Goal: Information Seeking & Learning: Learn about a topic

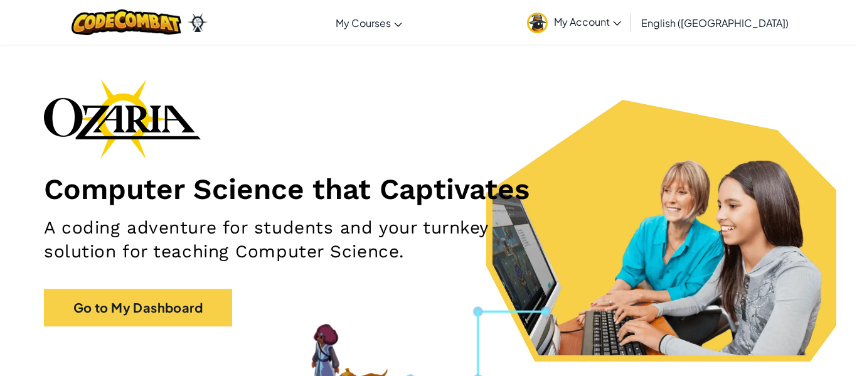
scroll to position [31, 0]
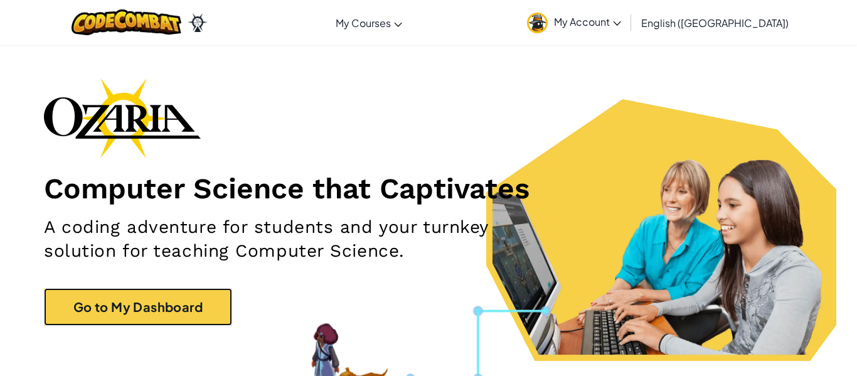
click at [173, 310] on link "Go to My Dashboard" at bounding box center [138, 307] width 188 height 38
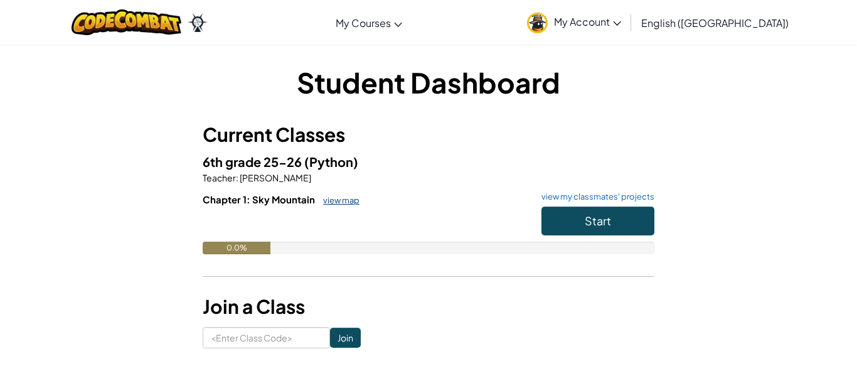
click at [326, 205] on link "view map" at bounding box center [338, 200] width 43 height 10
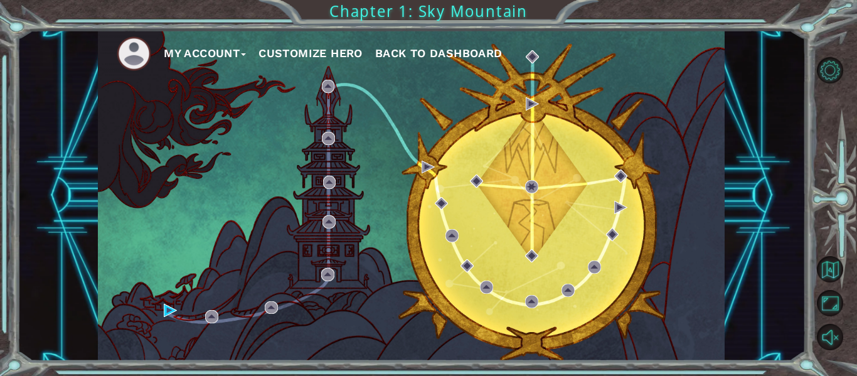
drag, startPoint x: 394, startPoint y: 53, endPoint x: 388, endPoint y: 55, distance: 6.6
click at [388, 55] on span "Back to Dashboard" at bounding box center [438, 52] width 127 height 13
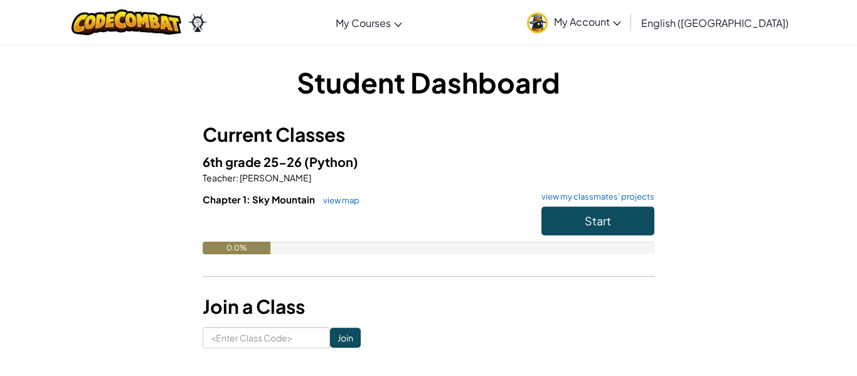
click at [627, 21] on link "My Account" at bounding box center [574, 23] width 107 height 40
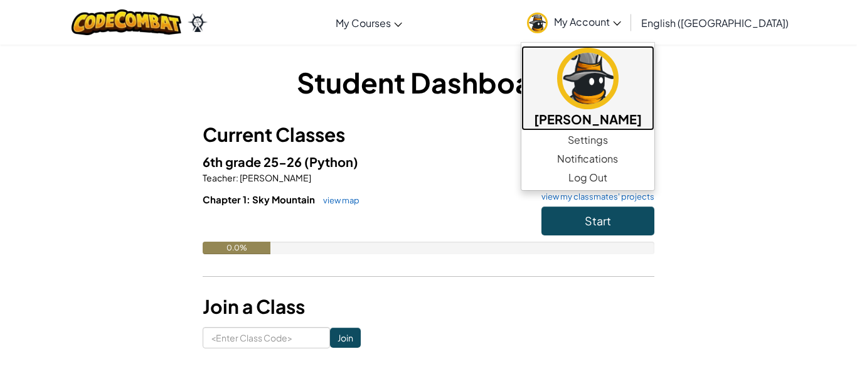
drag, startPoint x: 644, startPoint y: 77, endPoint x: 651, endPoint y: 79, distance: 7.2
click at [619, 75] on img at bounding box center [587, 78] width 61 height 61
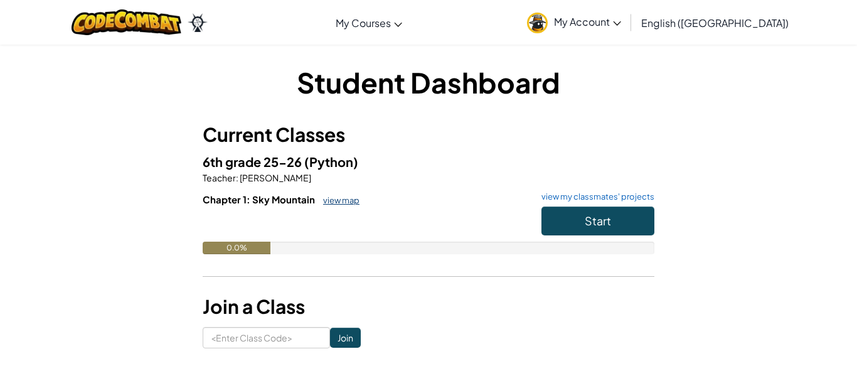
click at [329, 198] on link "view map" at bounding box center [338, 200] width 43 height 10
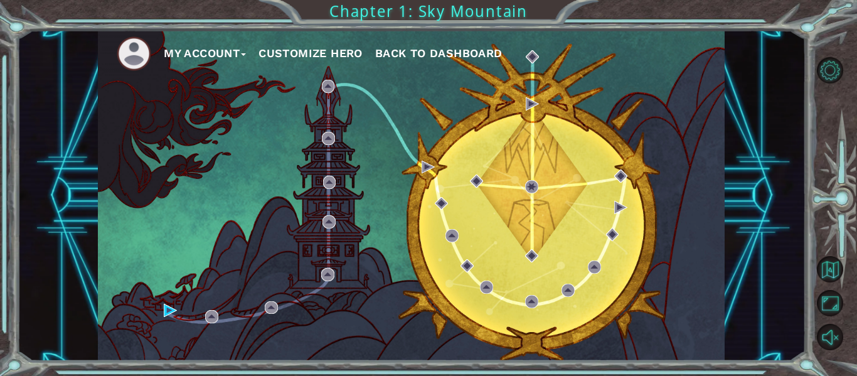
click at [302, 54] on button "Customize Hero" at bounding box center [311, 53] width 104 height 19
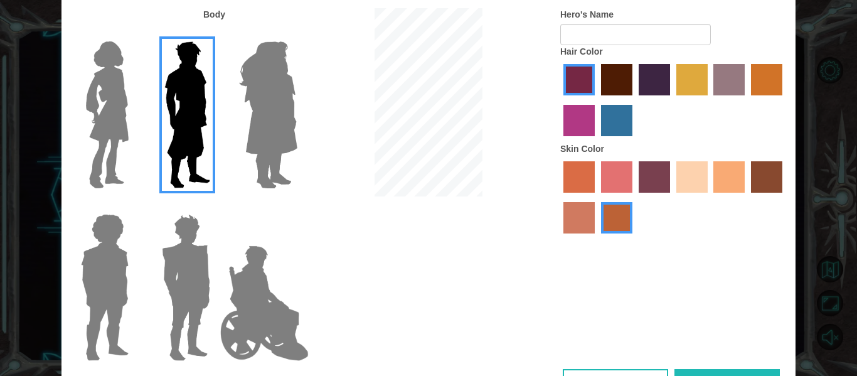
click at [267, 142] on img at bounding box center [268, 114] width 68 height 157
click at [297, 33] on input "Hero Amethyst" at bounding box center [297, 33] width 0 height 0
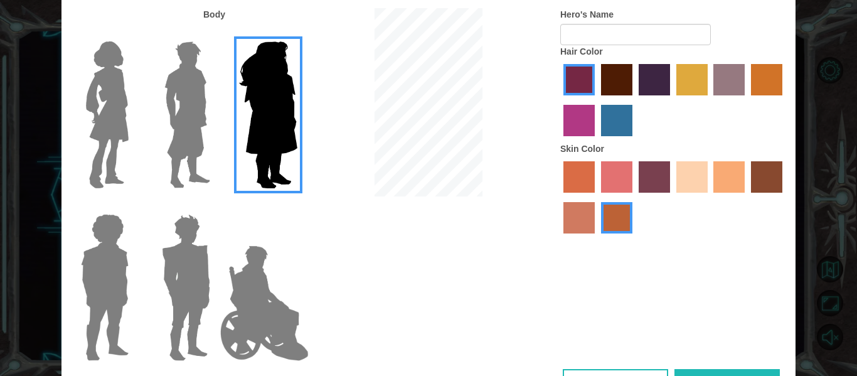
click at [129, 127] on img at bounding box center [107, 114] width 53 height 157
click at [134, 33] on input "Hero Connie" at bounding box center [134, 33] width 0 height 0
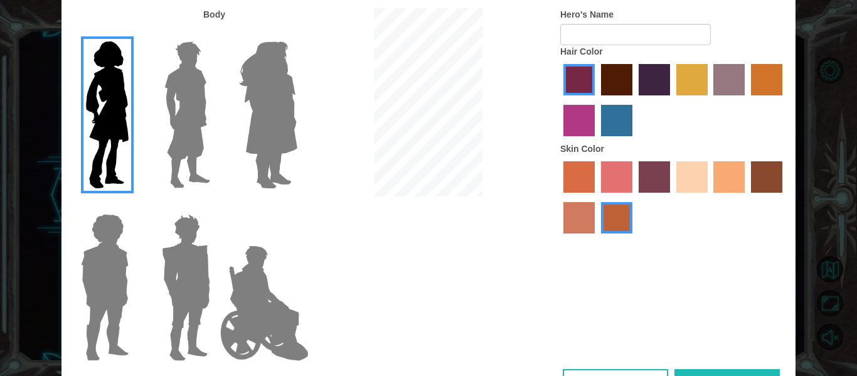
click at [156, 121] on label at bounding box center [183, 114] width 63 height 157
click at [215, 33] on input "Hero Lars" at bounding box center [215, 33] width 0 height 0
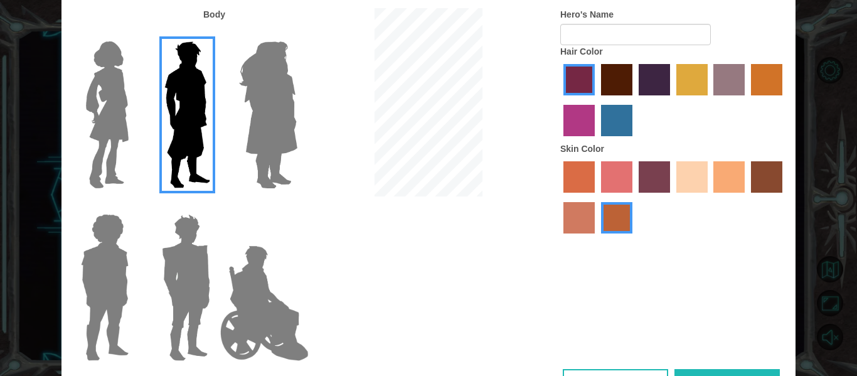
drag, startPoint x: 180, startPoint y: 235, endPoint x: 183, endPoint y: 251, distance: 15.9
click at [182, 235] on img at bounding box center [186, 287] width 58 height 157
click at [215, 206] on input "Hero Garnet" at bounding box center [215, 206] width 0 height 0
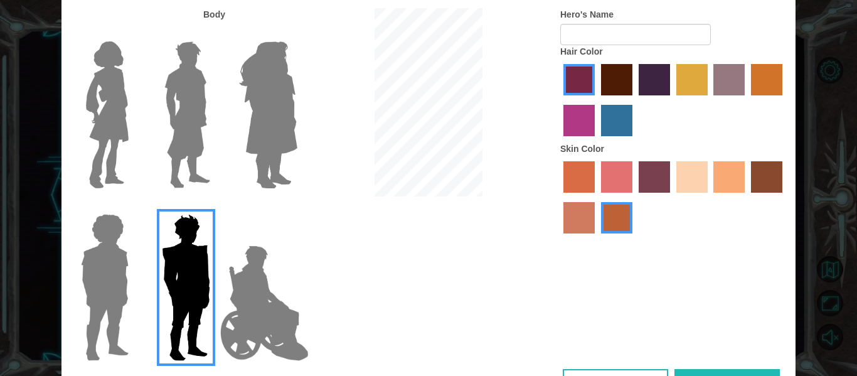
drag, startPoint x: 255, startPoint y: 287, endPoint x: 245, endPoint y: 302, distance: 18.1
click at [255, 287] on img at bounding box center [264, 302] width 99 height 125
click at [297, 206] on input "Hero Jamie" at bounding box center [297, 206] width 0 height 0
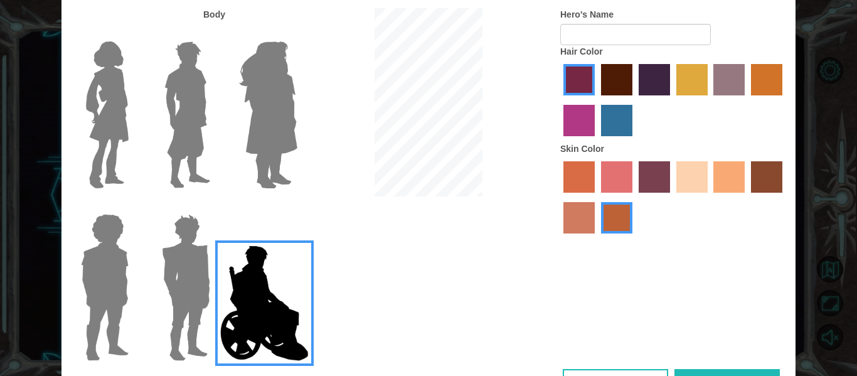
click at [149, 287] on div at bounding box center [184, 282] width 82 height 173
click at [181, 127] on img at bounding box center [187, 114] width 56 height 157
click at [215, 33] on input "Hero Lars" at bounding box center [215, 33] width 0 height 0
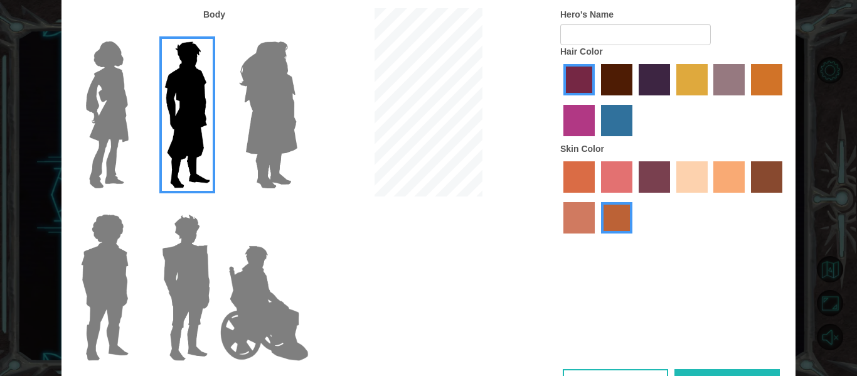
click at [703, 372] on button "Done" at bounding box center [727, 383] width 105 height 28
type input "dj"
click at [757, 367] on div "Customize Your Hero Body Hero's Name dj Hair Color Skin Color Cancel Done" at bounding box center [428, 188] width 734 height 450
click at [760, 369] on button "Done" at bounding box center [727, 383] width 105 height 28
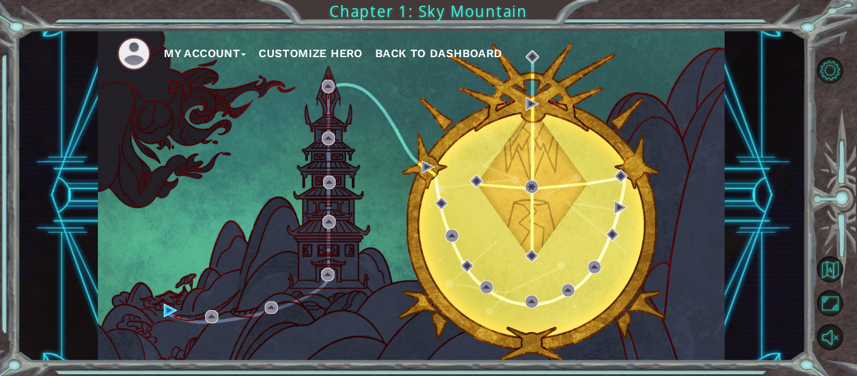
click at [419, 53] on span "Back to Dashboard" at bounding box center [438, 52] width 127 height 13
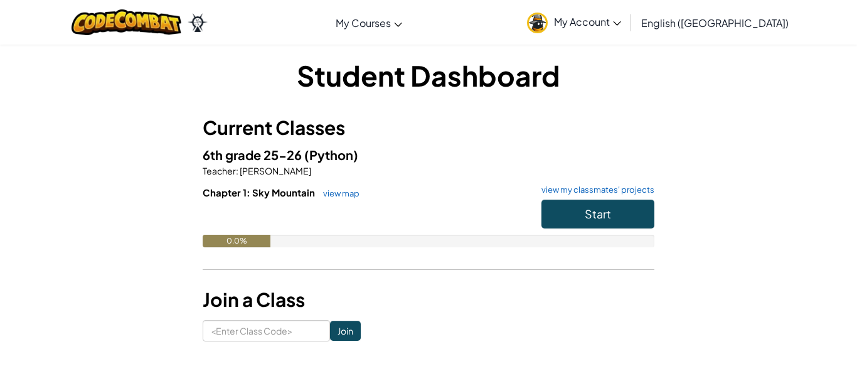
scroll to position [8, 0]
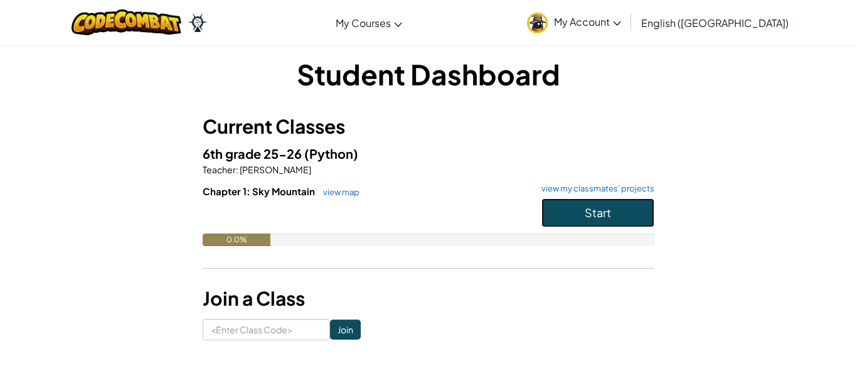
click at [629, 216] on button "Start" at bounding box center [598, 212] width 113 height 29
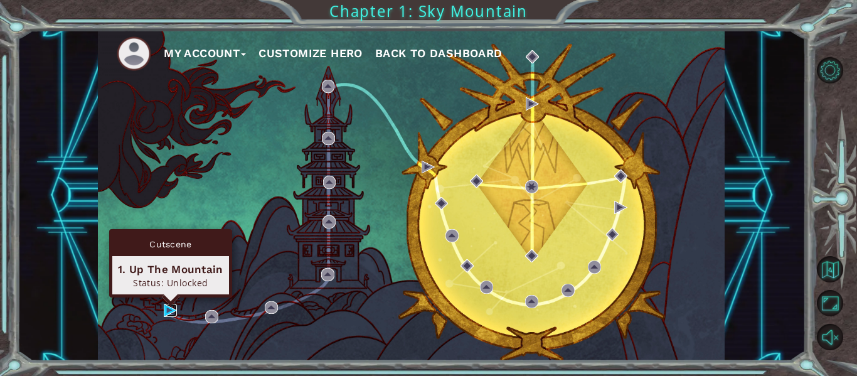
click at [173, 314] on img at bounding box center [170, 310] width 13 height 13
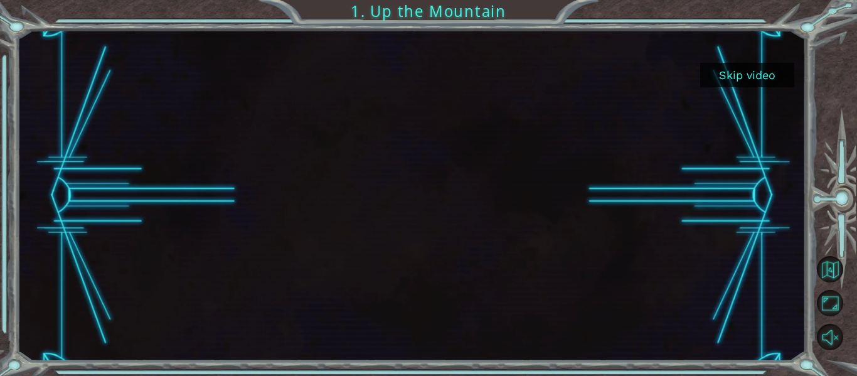
click at [360, 132] on div at bounding box center [411, 195] width 588 height 331
click at [833, 310] on button "Maximize Browser" at bounding box center [830, 303] width 26 height 26
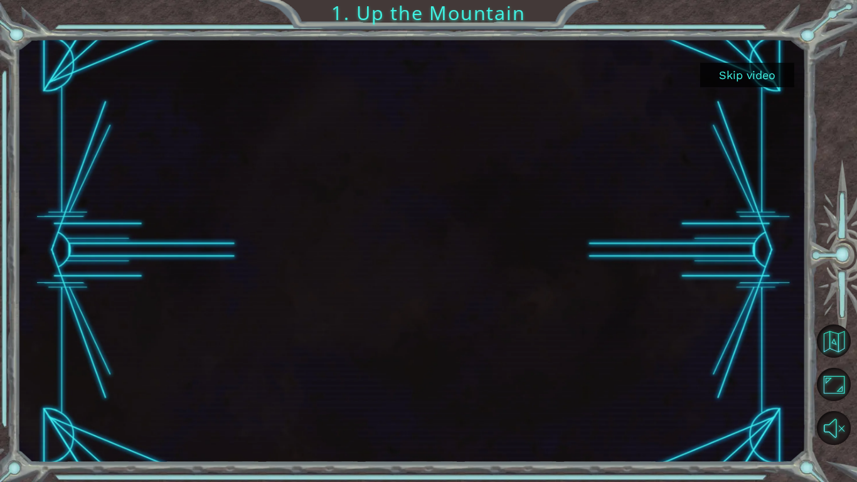
click at [733, 89] on div at bounding box center [412, 250] width 754 height 424
click at [733, 83] on button "Skip video" at bounding box center [747, 75] width 94 height 24
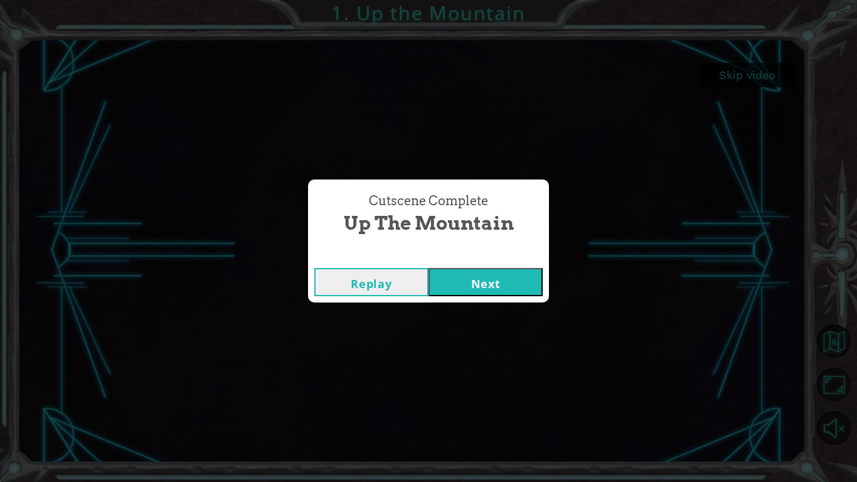
click at [498, 282] on button "Next" at bounding box center [486, 282] width 114 height 28
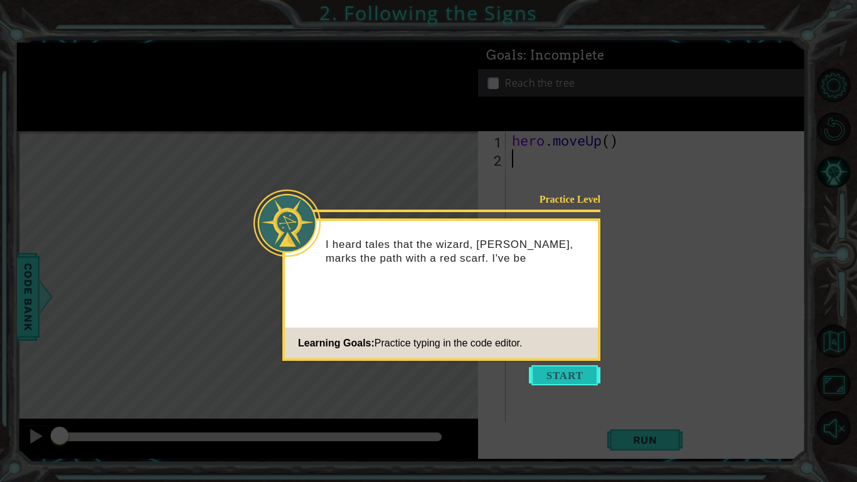
click at [591, 375] on button "Start" at bounding box center [565, 375] width 72 height 20
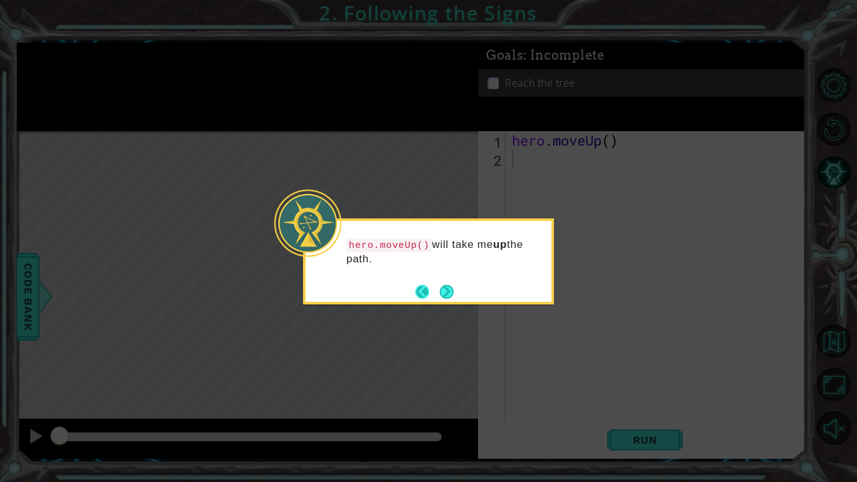
click at [420, 290] on button "Back" at bounding box center [427, 292] width 24 height 14
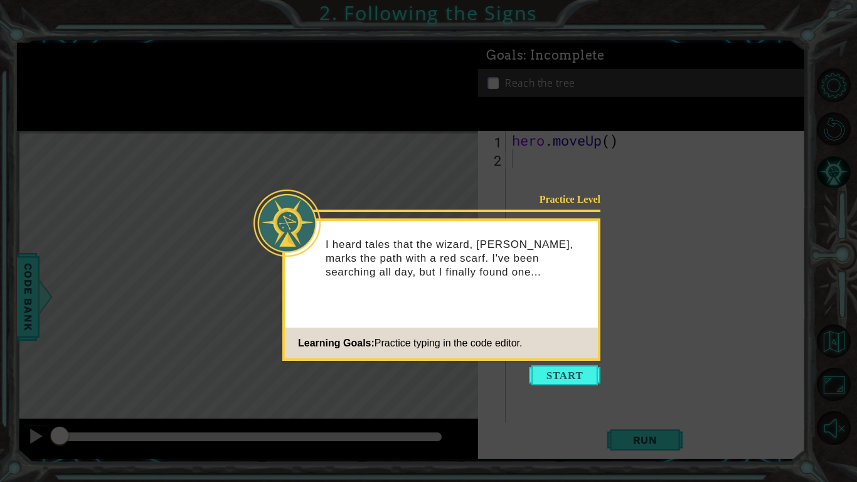
drag, startPoint x: 501, startPoint y: 327, endPoint x: 65, endPoint y: 142, distance: 474.3
click at [61, 139] on body "1 ההההההההההההההההההההההההההההההההההההההההההההההההההההההההההההההההההההההההההההה…" at bounding box center [428, 241] width 857 height 482
click at [540, 368] on button "Start" at bounding box center [565, 375] width 72 height 20
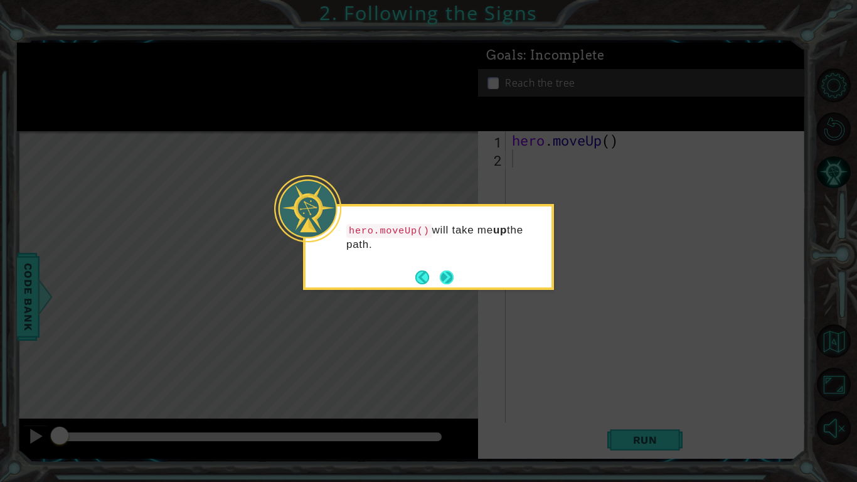
click at [452, 269] on button "Next" at bounding box center [446, 277] width 23 height 23
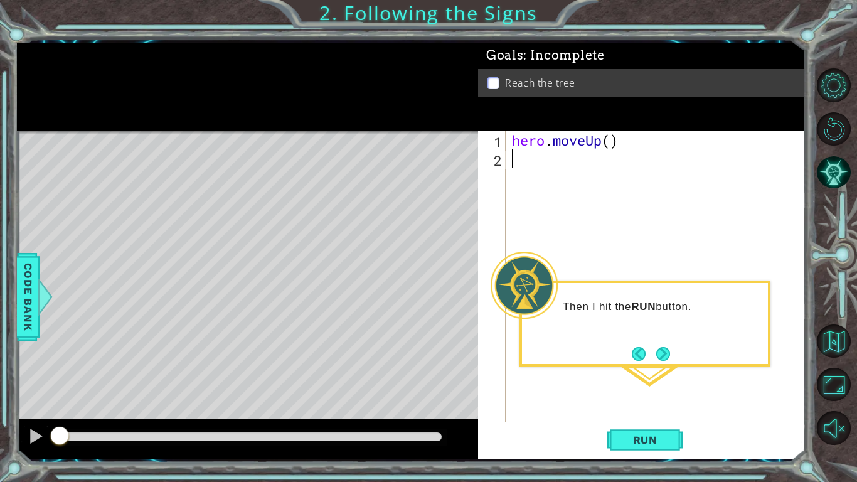
click at [661, 354] on button "Next" at bounding box center [663, 353] width 15 height 15
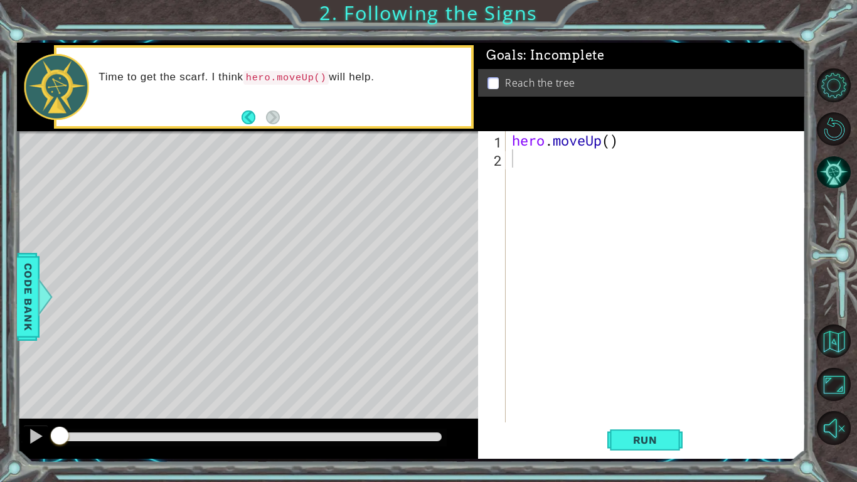
click at [617, 375] on div "1 2 hero . moveUp ( ) ההההההההההההההההההההההההההההההההההההההההההההההההההההההההה…" at bounding box center [642, 295] width 328 height 328
click at [621, 375] on span "Run" at bounding box center [646, 440] width 50 height 13
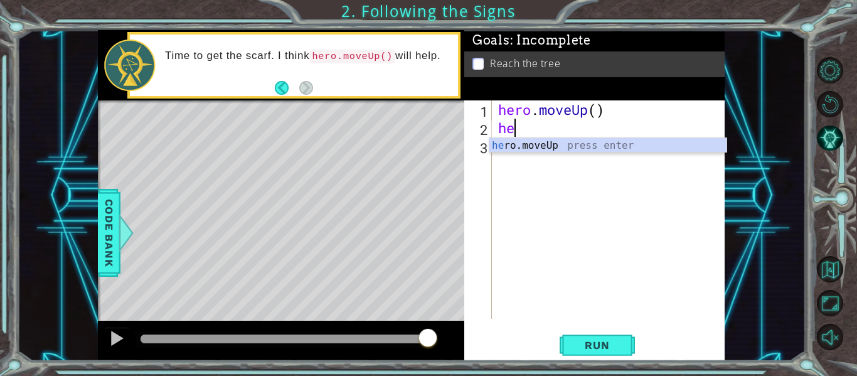
type textarea "h"
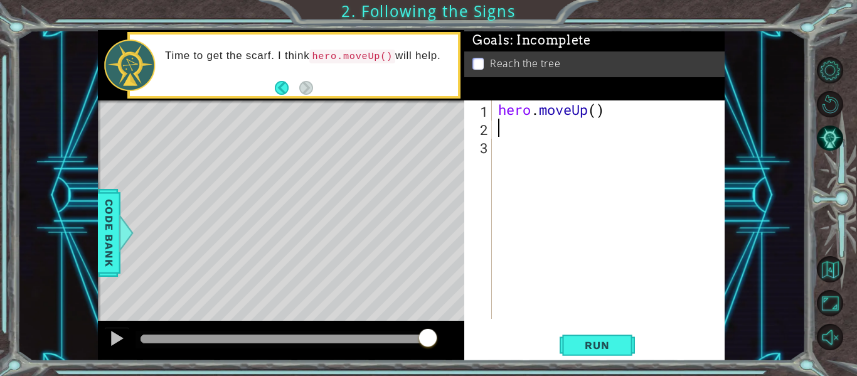
click at [594, 112] on div "hero . moveUp ( )" at bounding box center [612, 227] width 233 height 255
type textarea "hero.moveUp(2)"
click at [606, 346] on span "Run" at bounding box center [597, 345] width 50 height 13
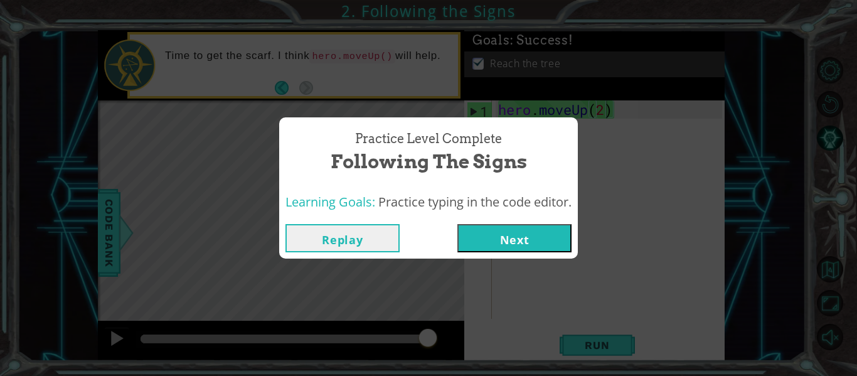
click at [512, 237] on button "Next" at bounding box center [514, 238] width 114 height 28
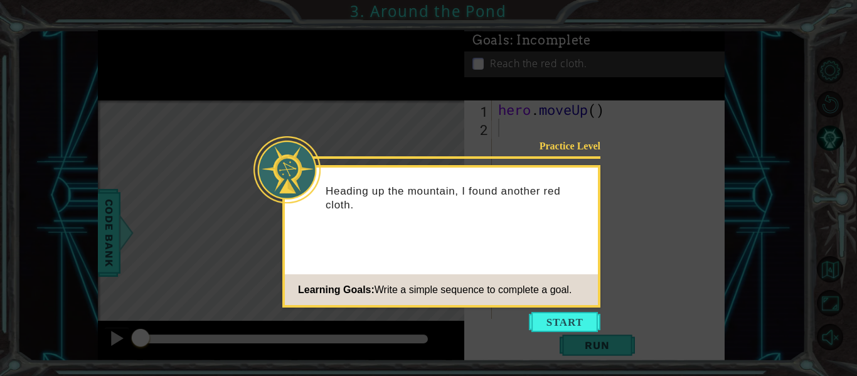
click at [558, 315] on button "Start" at bounding box center [565, 322] width 72 height 20
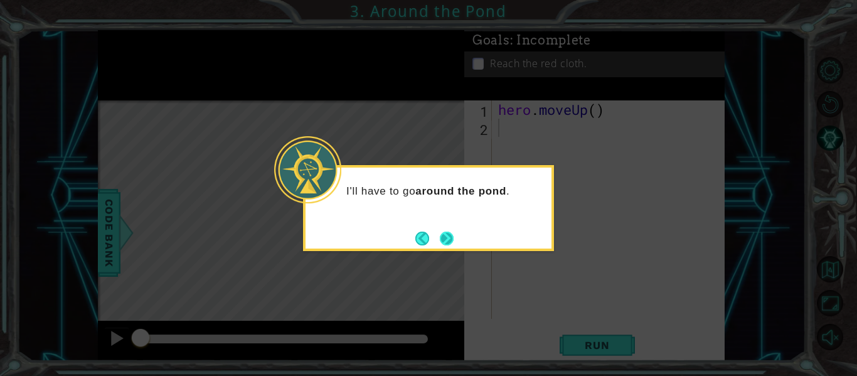
click at [445, 241] on button "Next" at bounding box center [446, 238] width 23 height 23
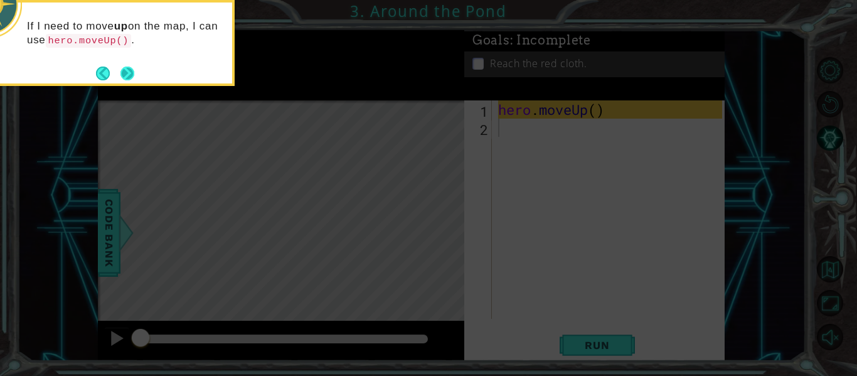
click at [134, 72] on button "Next" at bounding box center [127, 73] width 14 height 14
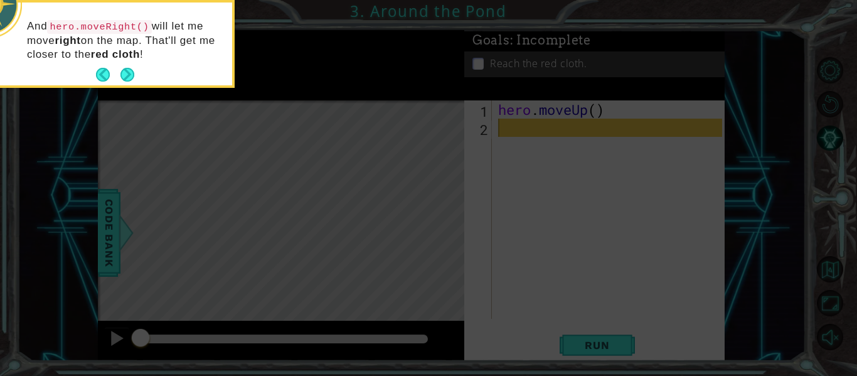
drag, startPoint x: 392, startPoint y: 94, endPoint x: 387, endPoint y: 99, distance: 6.7
click at [391, 94] on icon at bounding box center [428, 55] width 857 height 639
click at [122, 77] on button "Next" at bounding box center [127, 74] width 23 height 23
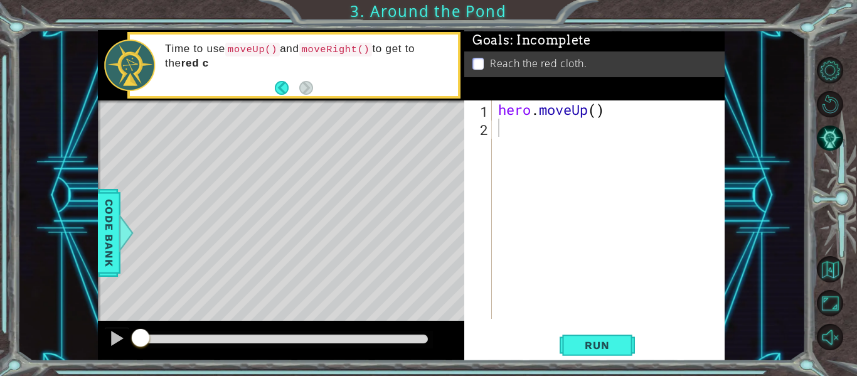
click at [120, 214] on div "Code Bank" at bounding box center [109, 233] width 23 height 88
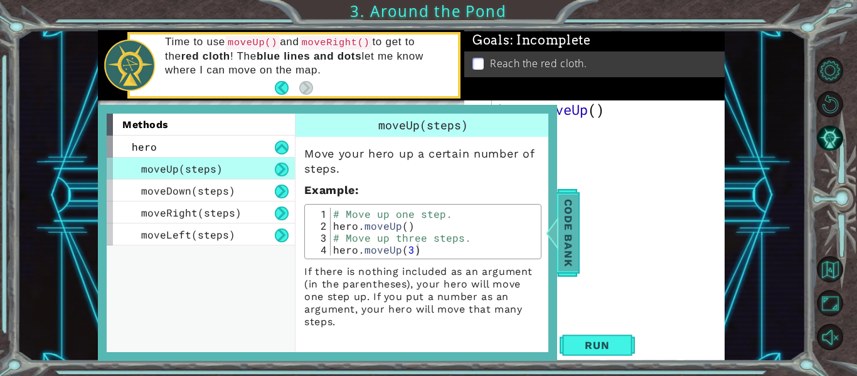
click at [561, 225] on span "Code Bank" at bounding box center [568, 233] width 20 height 77
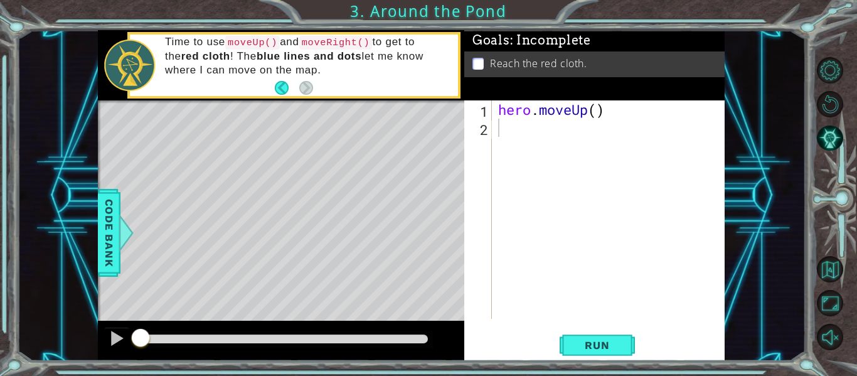
click at [508, 136] on div "hero . moveUp ( )" at bounding box center [612, 227] width 233 height 255
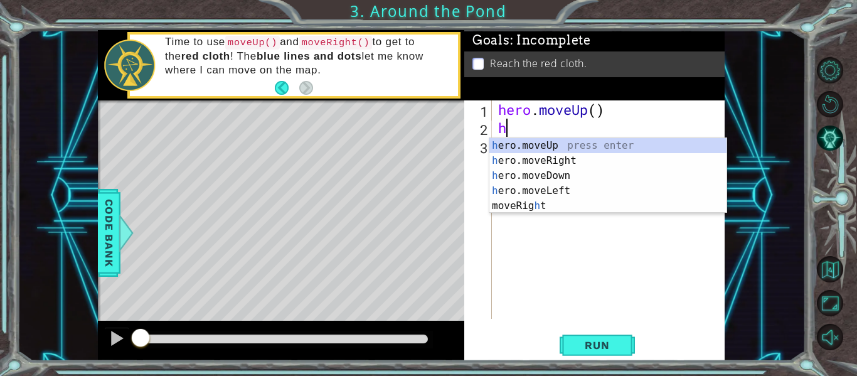
type textarea "he"
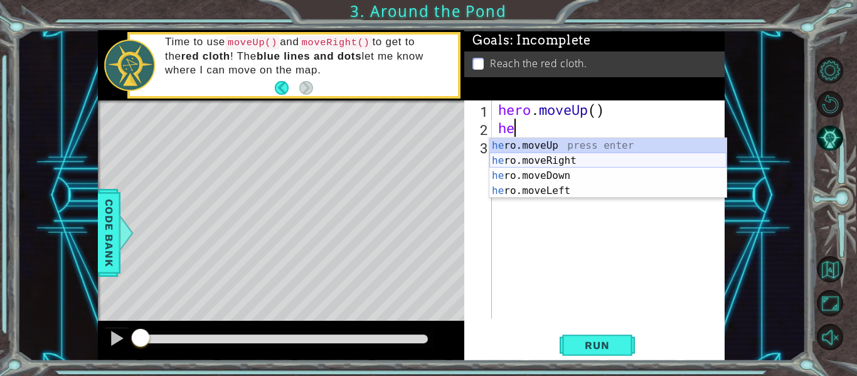
click at [576, 159] on div "he ro.moveUp press enter he ro.moveRight press enter he ro.moveDown press enter…" at bounding box center [607, 183] width 237 height 90
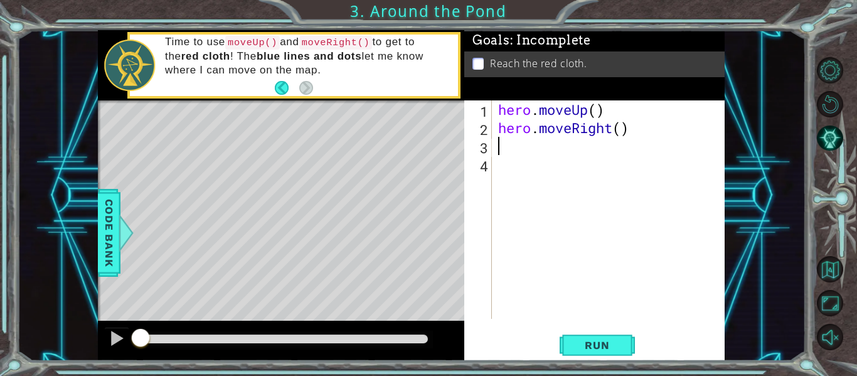
click at [595, 114] on div "hero . moveUp ( ) hero . moveRight ( )" at bounding box center [612, 227] width 233 height 255
type textarea "hero.moveUp(1)"
click at [627, 144] on div "hero . moveUp ( 1 ) hero . moveRight ( )" at bounding box center [612, 227] width 233 height 255
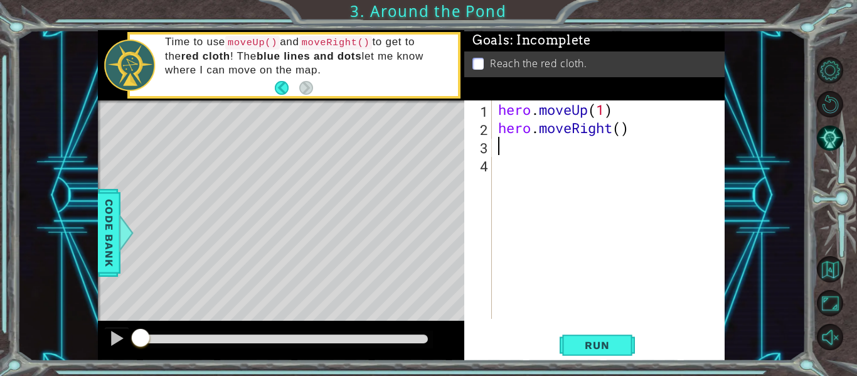
click at [625, 137] on div "hero . moveUp ( 1 ) hero . moveRight ( )" at bounding box center [612, 227] width 233 height 255
click at [602, 341] on span "Run" at bounding box center [597, 345] width 50 height 13
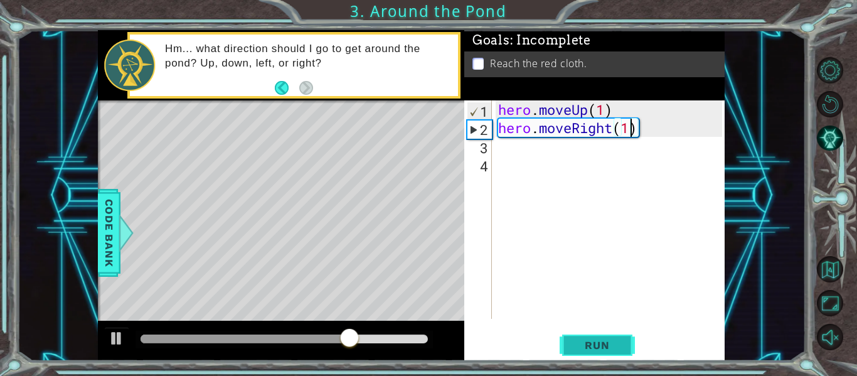
type textarea "hero.moveRight(1)"
click at [617, 345] on span "Run" at bounding box center [597, 345] width 50 height 13
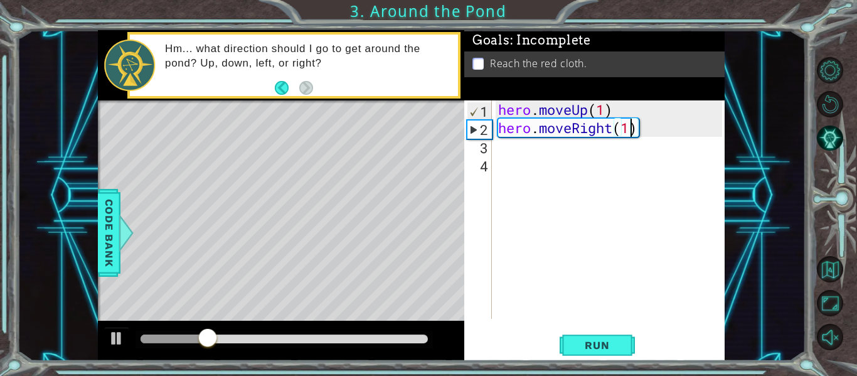
click at [508, 154] on div "hero . moveUp ( 1 ) hero . moveRight ( 1 )" at bounding box center [612, 227] width 233 height 255
type textarea "h"
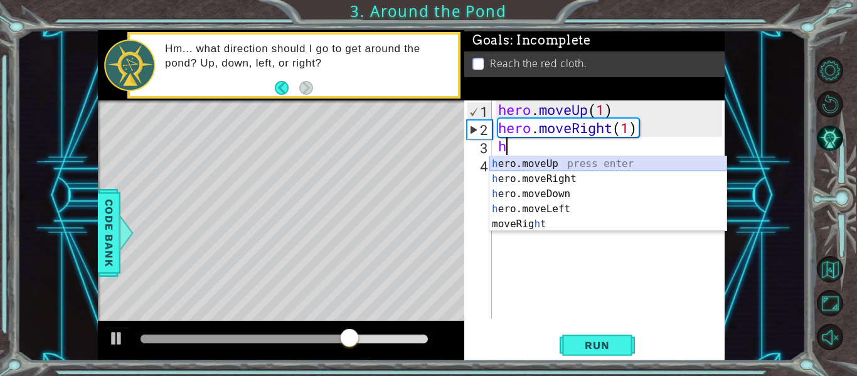
drag, startPoint x: 573, startPoint y: 166, endPoint x: 571, endPoint y: 173, distance: 7.8
click at [572, 169] on div "h ero.moveUp press enter h ero.moveRight press enter h ero.moveDown press enter…" at bounding box center [607, 208] width 237 height 105
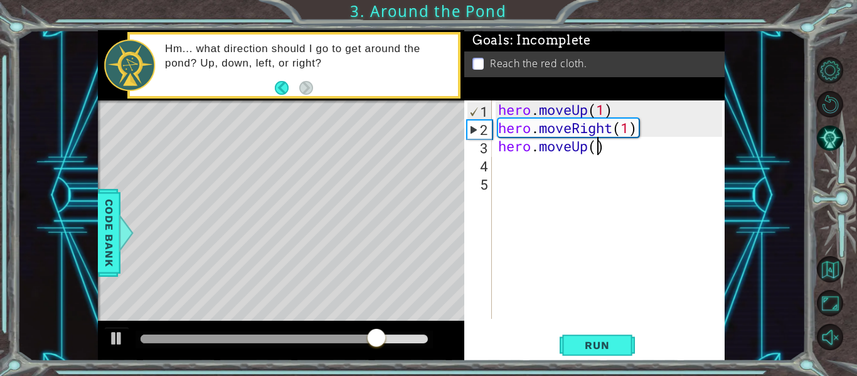
click at [600, 149] on div "hero . moveUp ( 1 ) hero . moveRight ( 1 ) hero . moveUp ( )" at bounding box center [612, 227] width 233 height 255
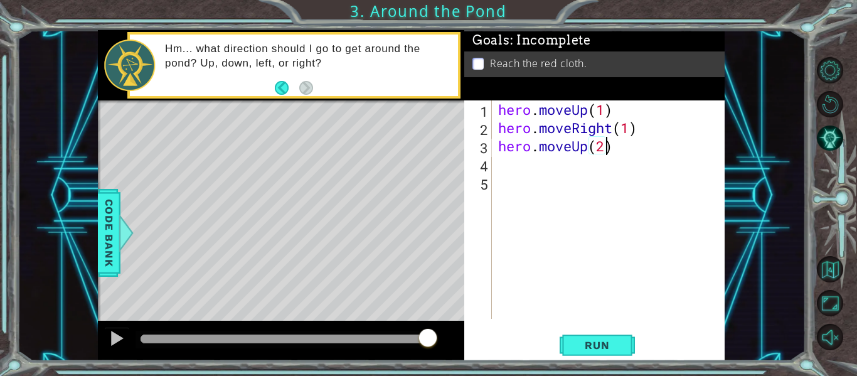
scroll to position [0, 4]
type textarea "hero.moveUp(2)"
click at [615, 338] on button "Run" at bounding box center [597, 346] width 75 height 26
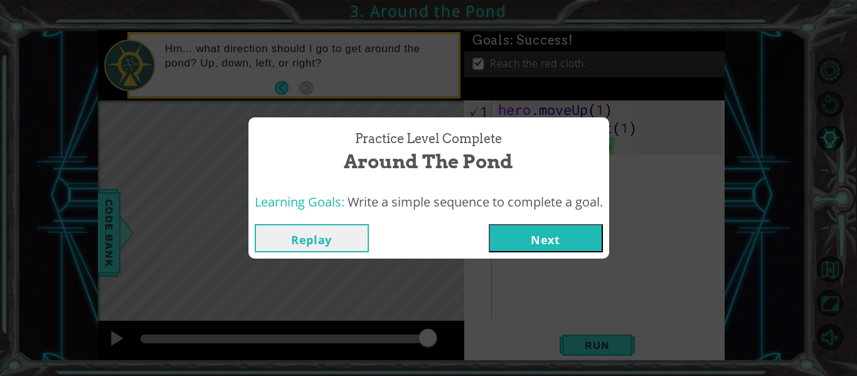
click at [835, 309] on div "Practice Level Complete Around the Pond Learning Goals: Write a simple sequence…" at bounding box center [428, 188] width 857 height 376
click at [833, 307] on div "Practice Level Complete Around the Pond Learning Goals: Write a simple sequence…" at bounding box center [428, 188] width 857 height 376
click at [762, 116] on div "Practice Level Complete Around the Pond Learning Goals: Write a simple sequence…" at bounding box center [428, 188] width 857 height 376
